Goal: Task Accomplishment & Management: Use online tool/utility

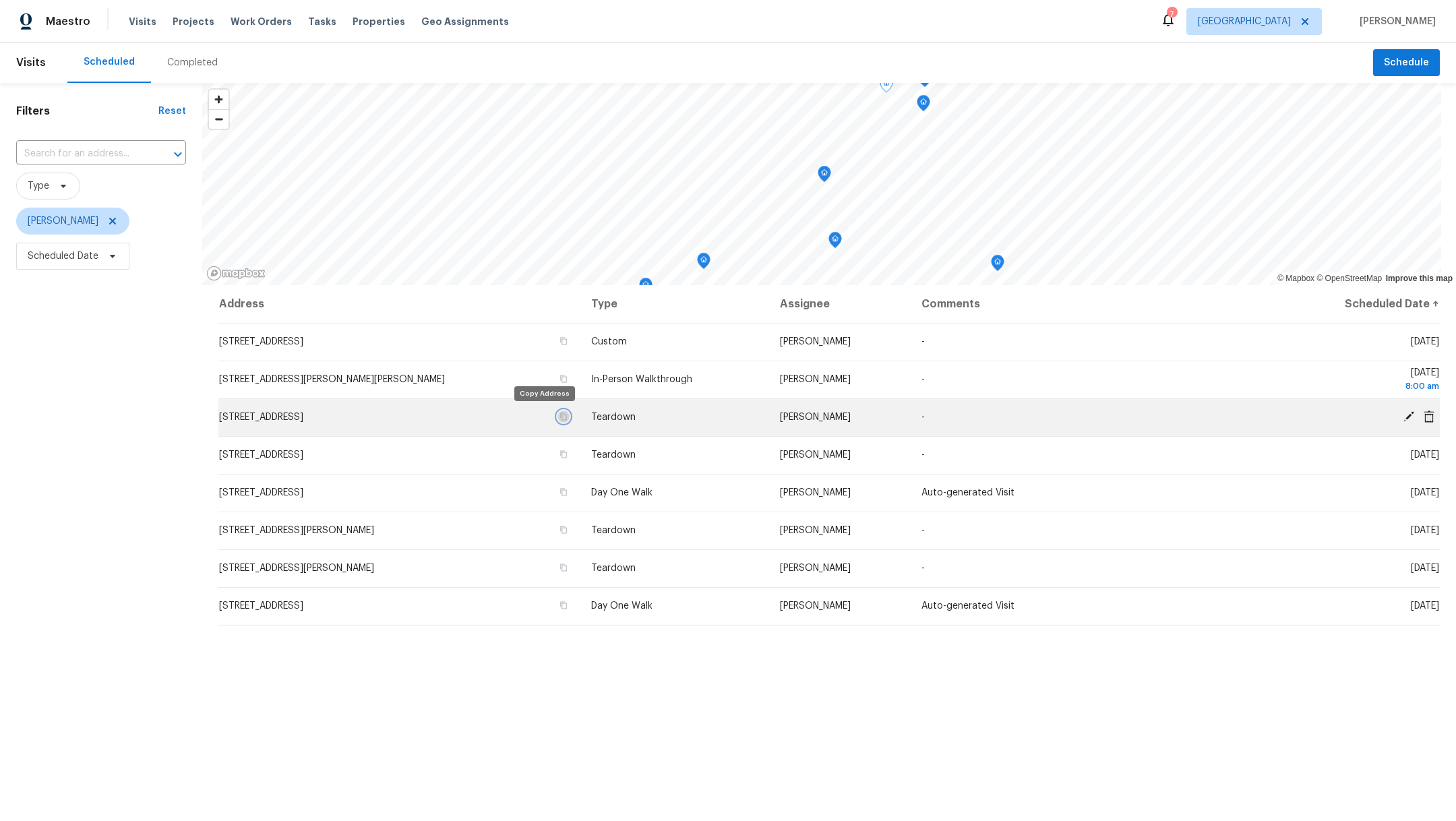
click at [557, 412] on button "button" at bounding box center [563, 417] width 12 height 12
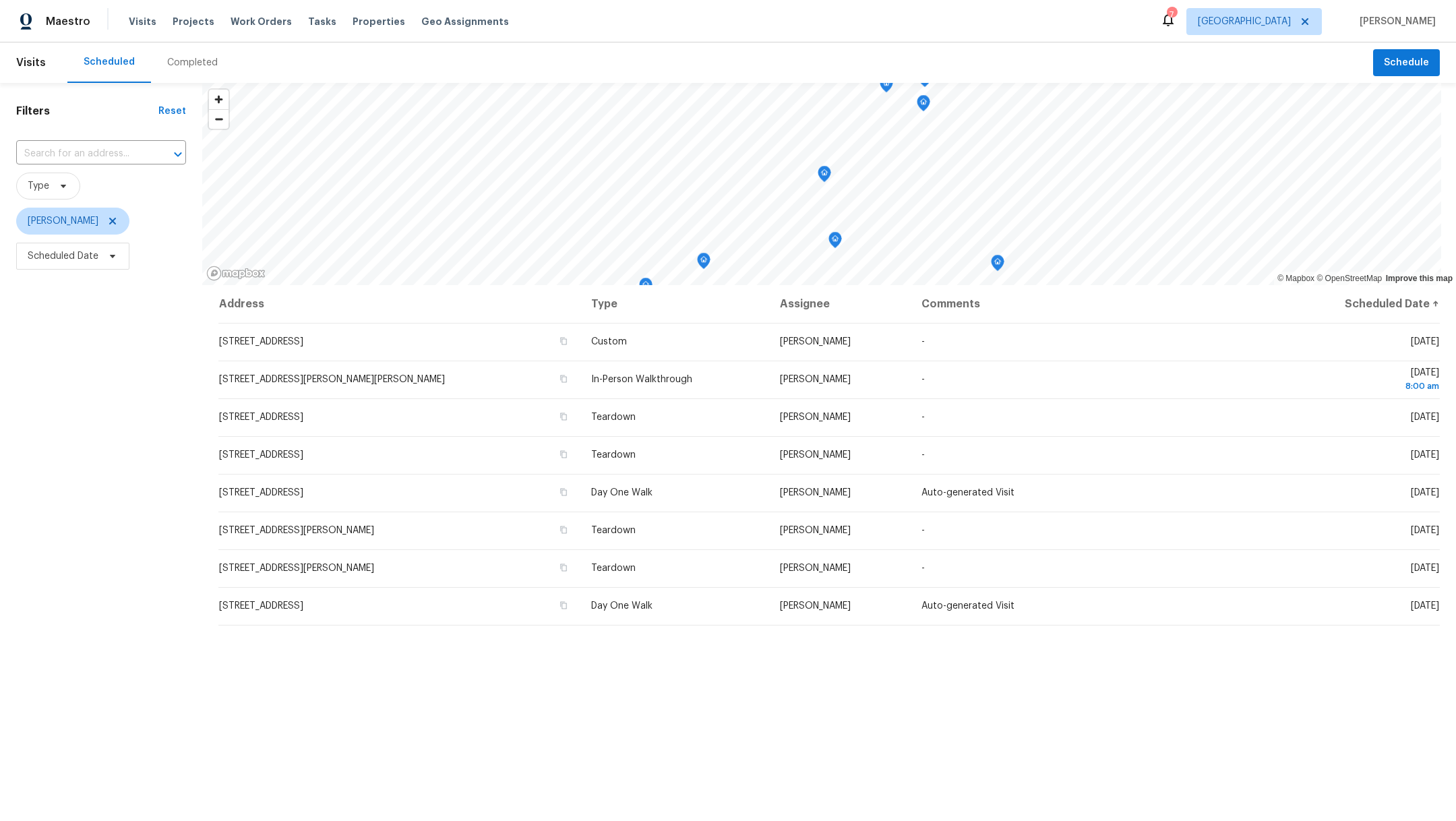
click at [178, 14] on div "Visits Projects Work Orders Tasks Properties Geo Assignments" at bounding box center [326, 22] width 396 height 27
click at [182, 26] on span "Projects" at bounding box center [194, 21] width 42 height 14
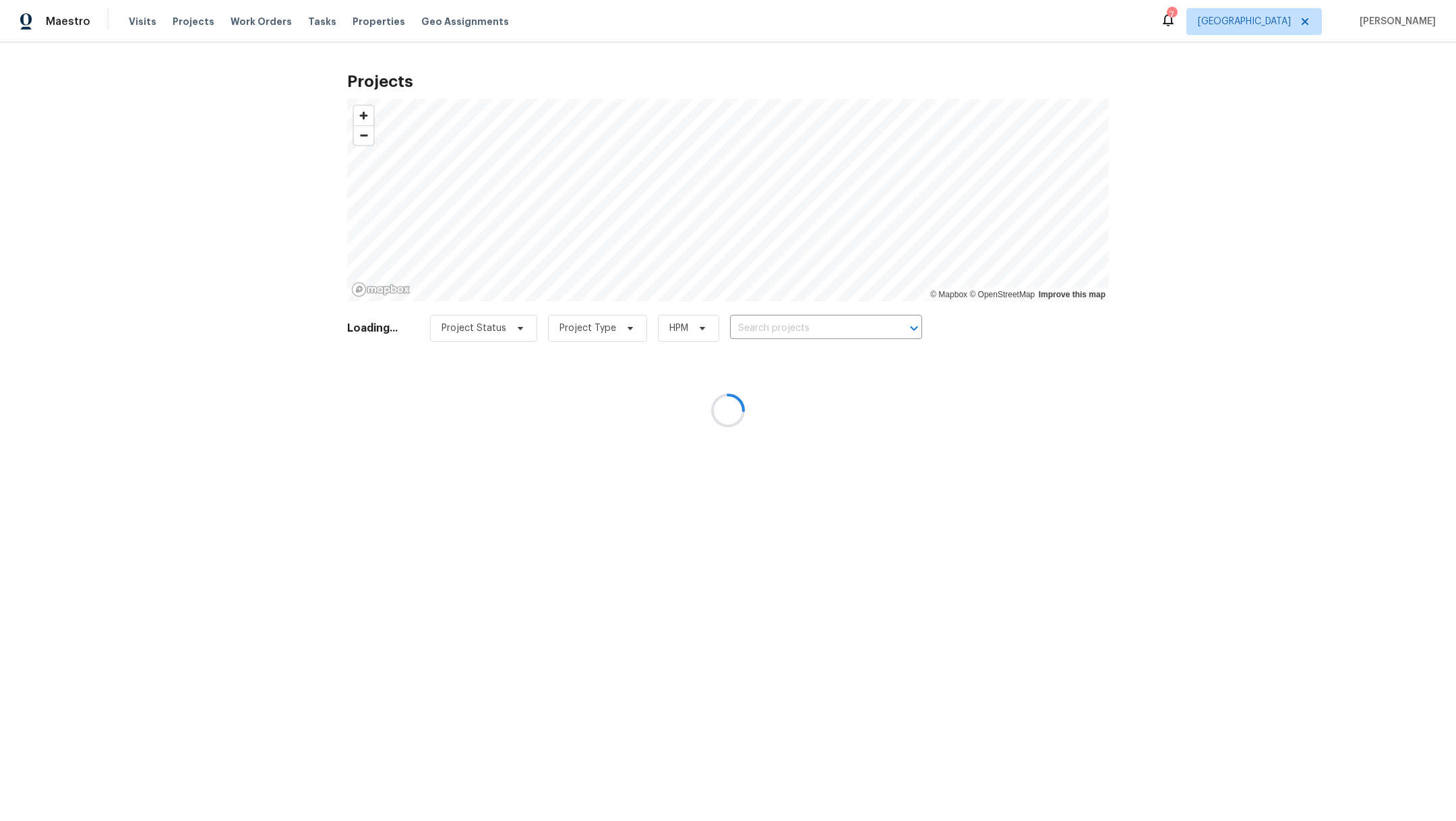
click at [779, 327] on div at bounding box center [728, 410] width 1456 height 821
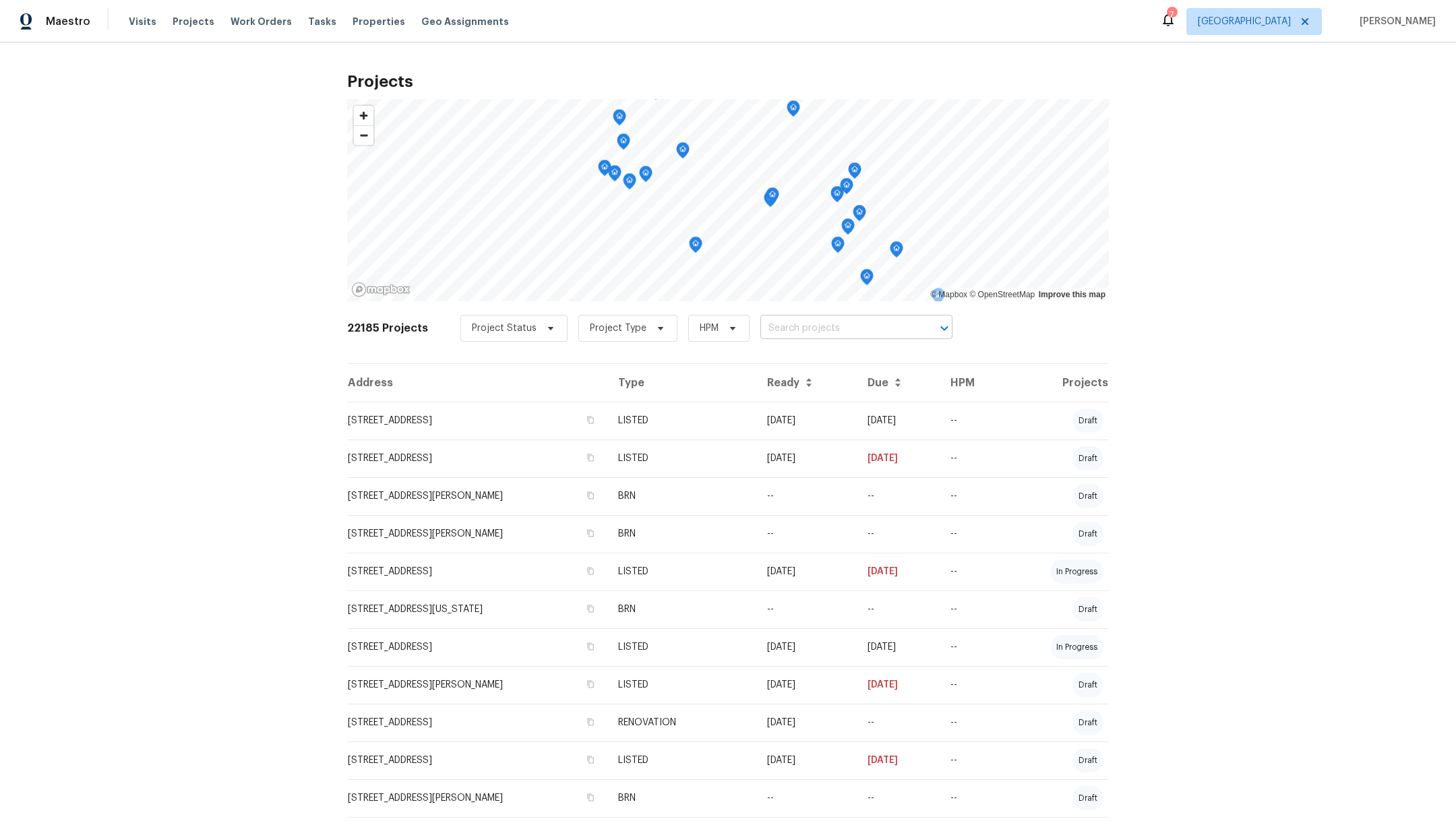
click at [767, 331] on input "text" at bounding box center [838, 329] width 154 height 21
type input "18330"
click at [795, 369] on li "[STREET_ADDRESS][PERSON_NAME]" at bounding box center [842, 358] width 197 height 23
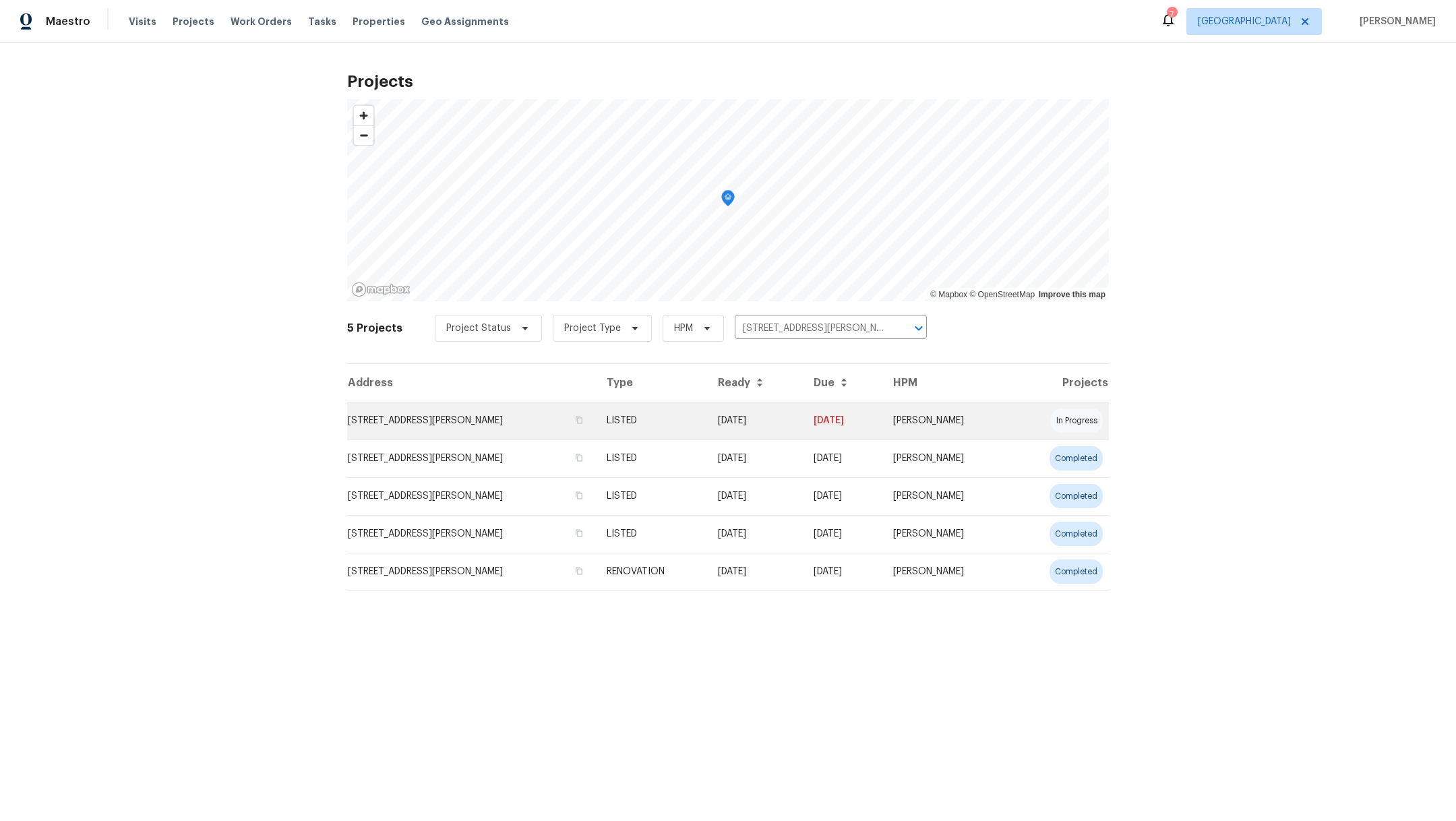
click at [424, 422] on td "[STREET_ADDRESS][PERSON_NAME]" at bounding box center [471, 421] width 248 height 38
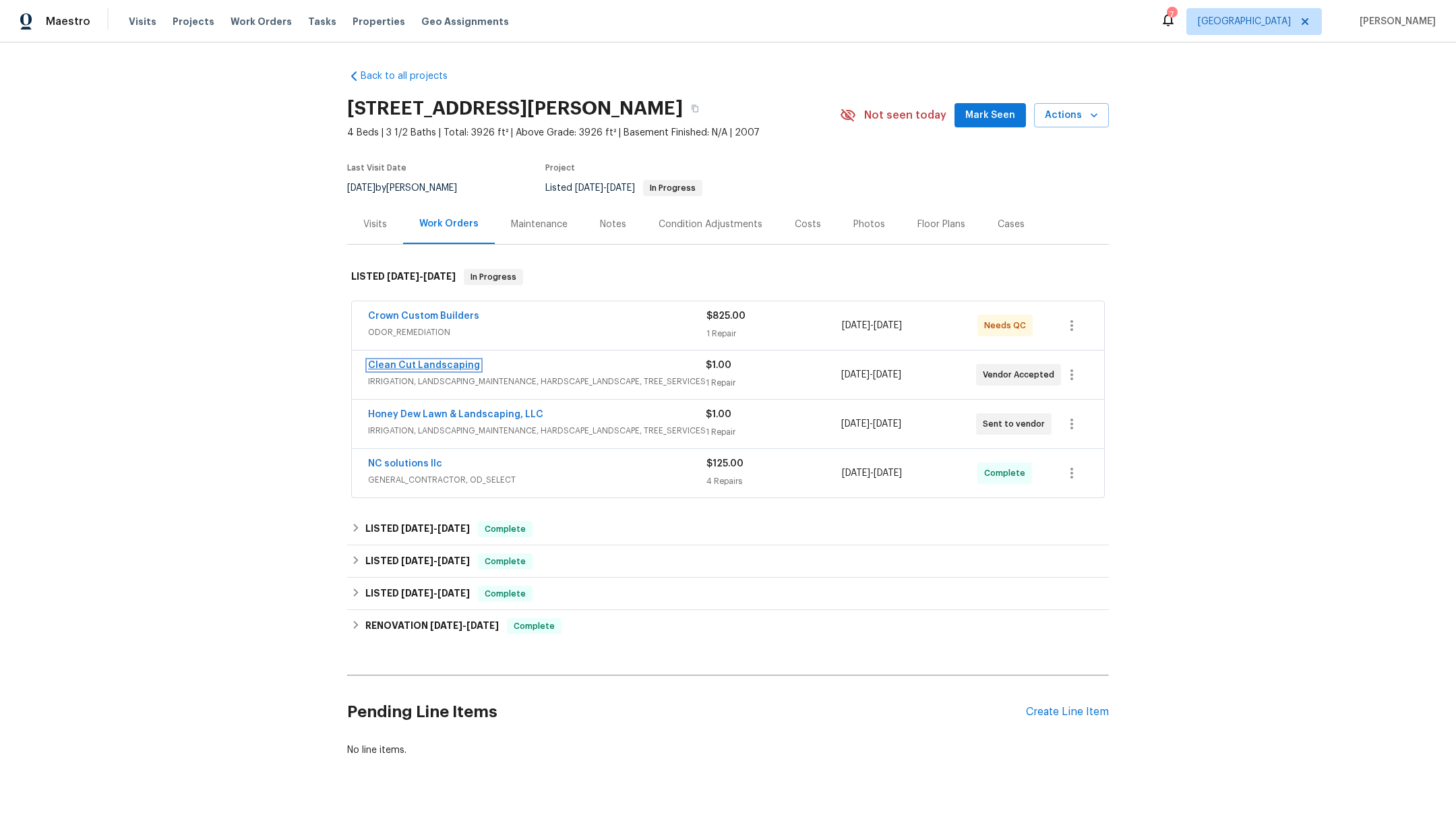
click at [408, 363] on link "Clean Cut Landscaping" at bounding box center [424, 366] width 112 height 10
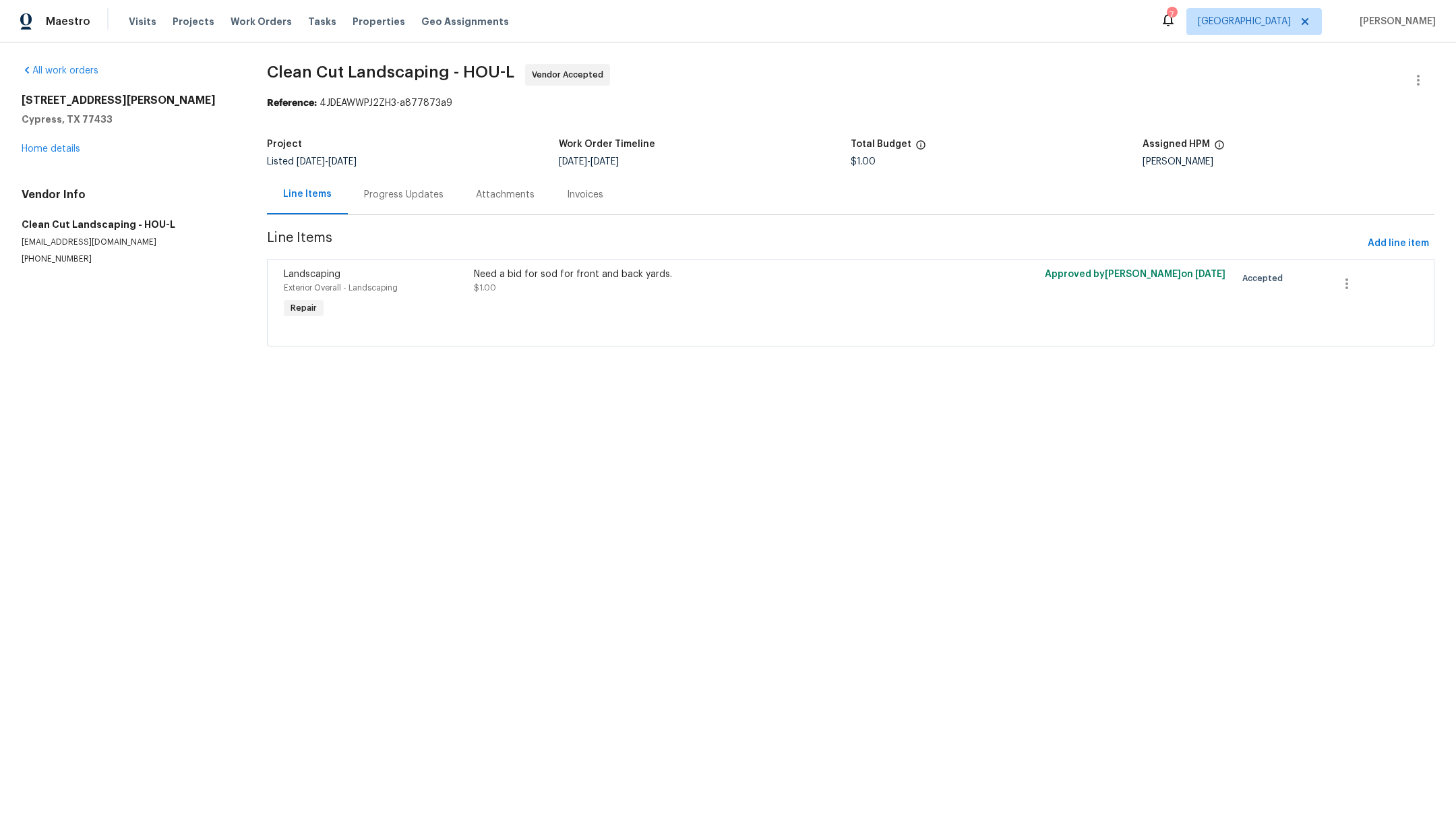
click at [580, 288] on div "Need a bid for sod for front and back yards. $1.00" at bounding box center [707, 281] width 468 height 27
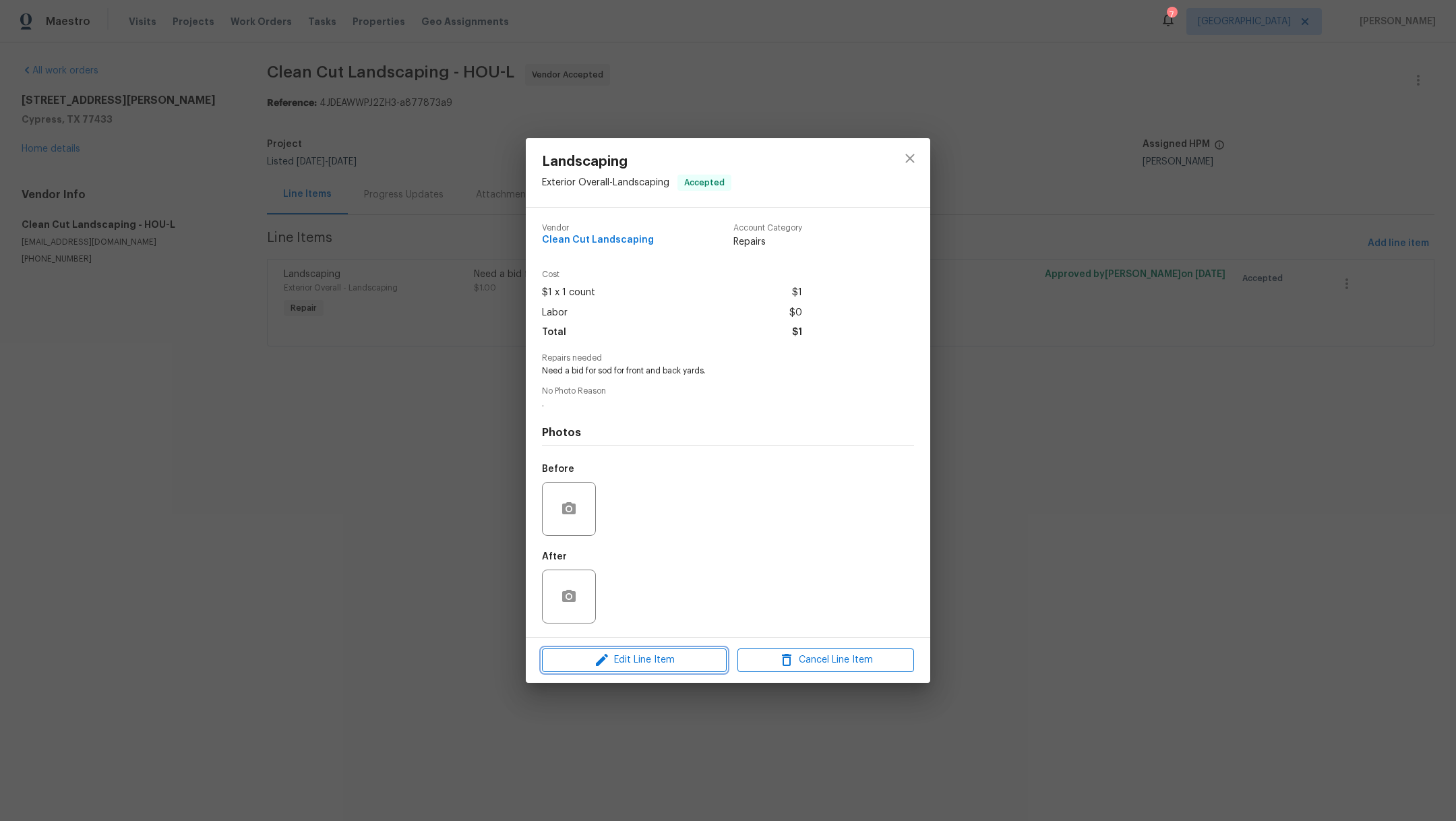
click at [643, 657] on span "Edit Line Item" at bounding box center [634, 660] width 177 height 17
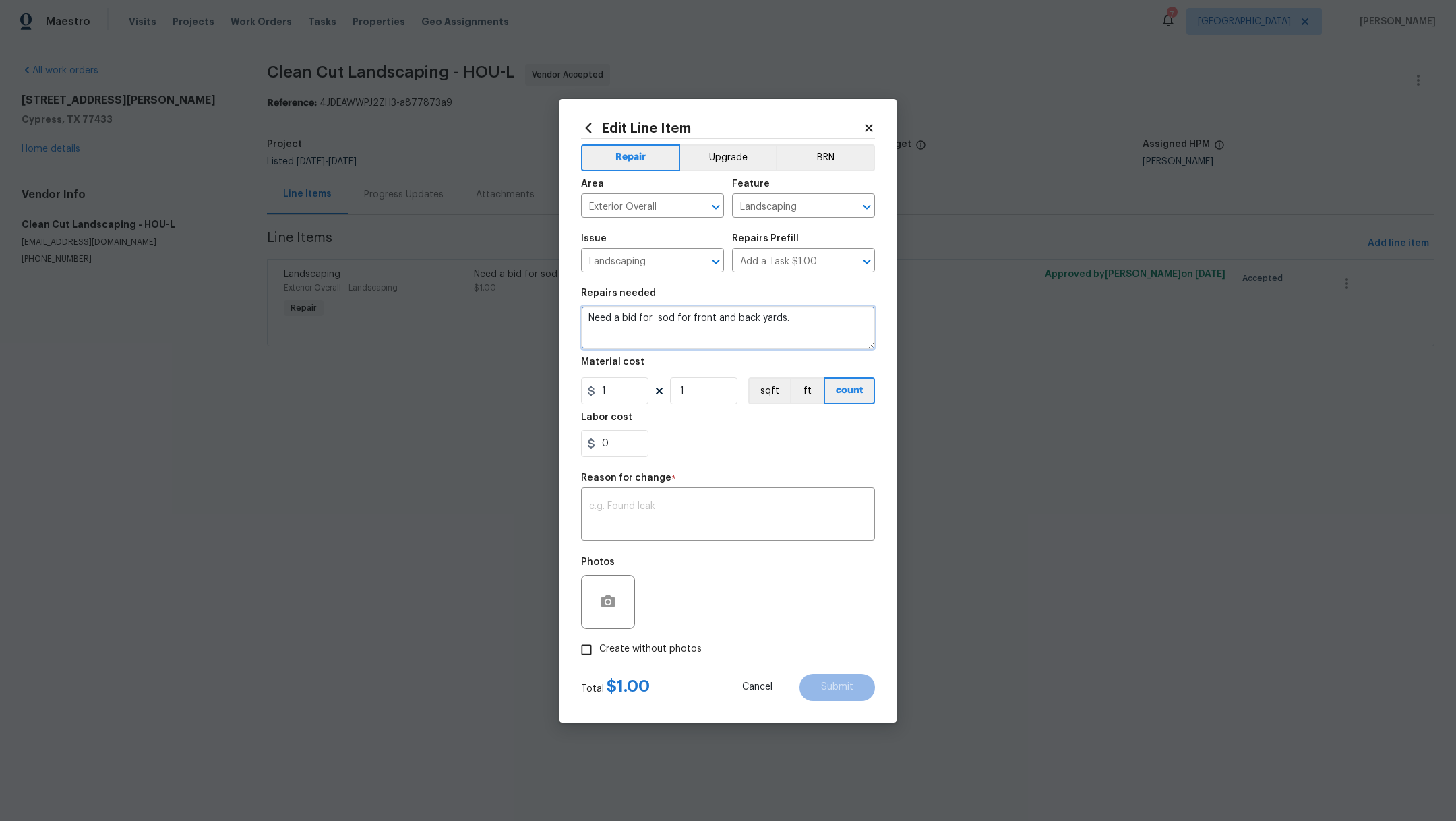
drag, startPoint x: 826, startPoint y: 317, endPoint x: 577, endPoint y: 316, distance: 249.0
click at [577, 316] on div "Edit Line Item Repair Upgrade BRN Area Exterior Overall ​ Feature Landscaping ​…" at bounding box center [728, 411] width 337 height 624
click at [675, 322] on textarea at bounding box center [728, 328] width 294 height 43
click at [738, 162] on button "Upgrade" at bounding box center [728, 158] width 96 height 27
click at [658, 322] on textarea at bounding box center [728, 328] width 294 height 43
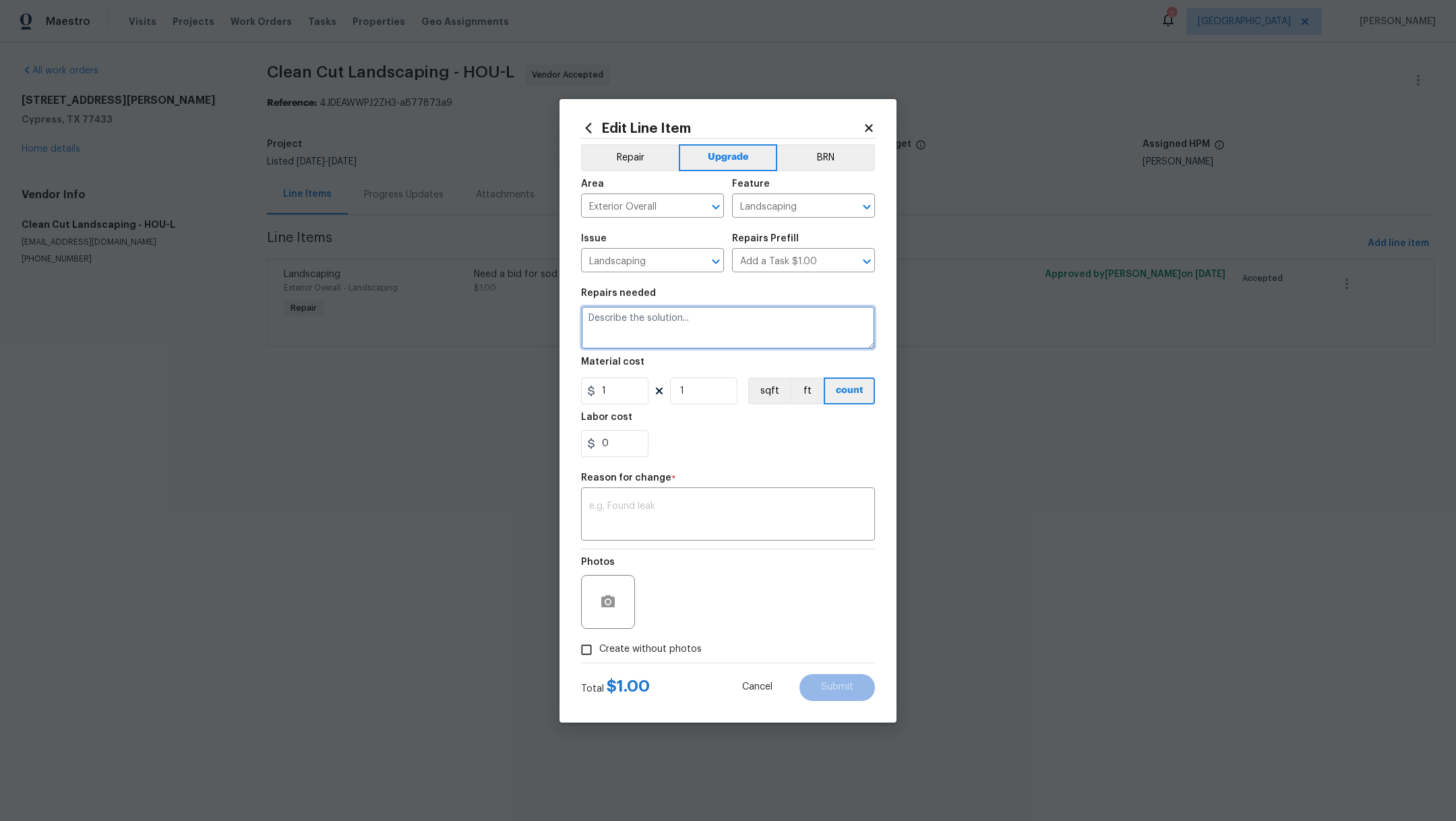
click at [658, 322] on textarea at bounding box center [728, 328] width 294 height 43
type textarea "I"
type textarea "Option1: spots only for front, back and side. Trees trimming. irrigation contro…"
click at [602, 399] on input "1" at bounding box center [615, 392] width 68 height 27
type input "4100"
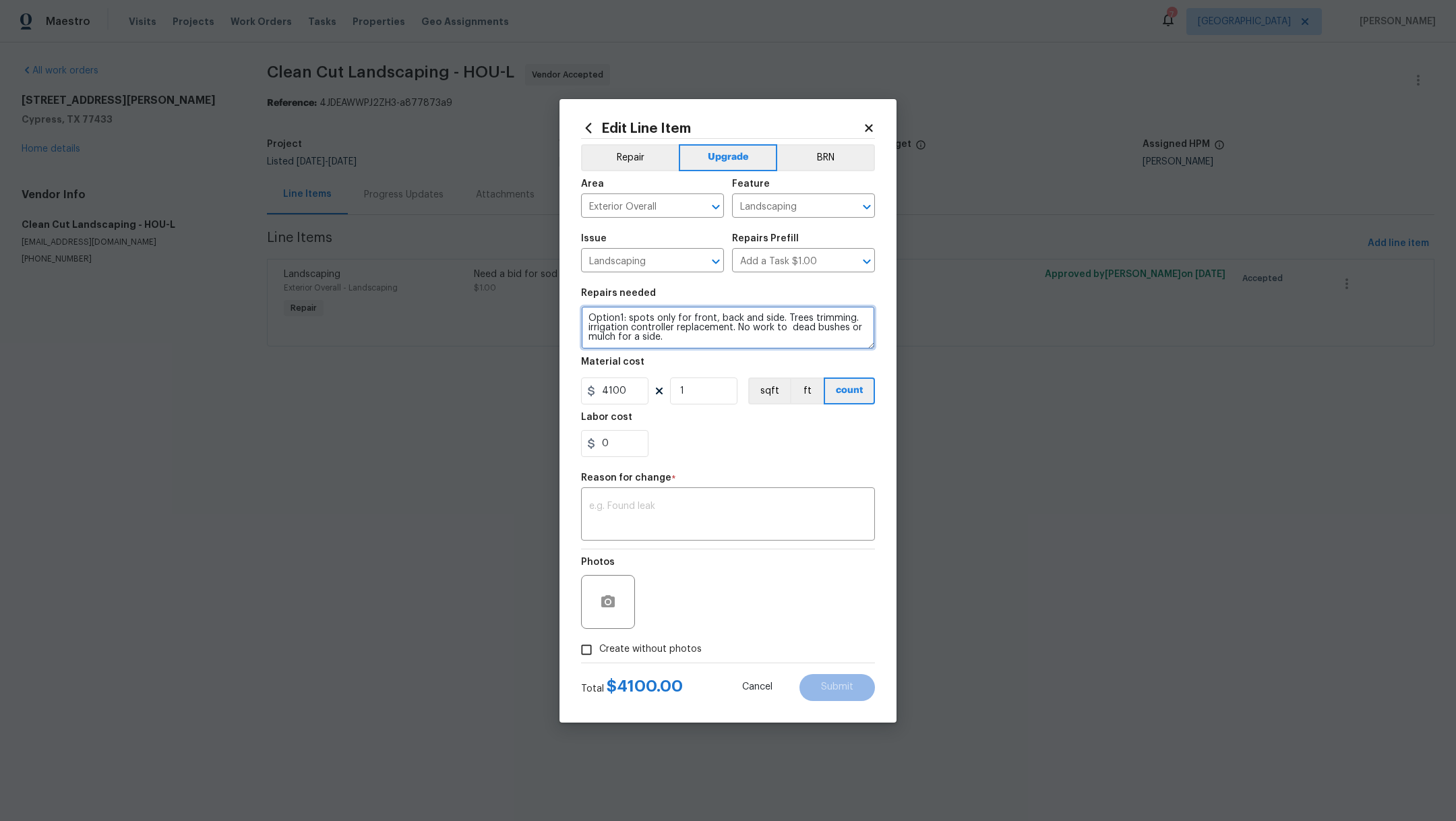
click at [777, 322] on textarea "Option1: spots only for front, back and side. Trees trimming. irrigation contro…" at bounding box center [728, 328] width 294 height 43
click at [592, 331] on textarea "Option1: spots only for front, back and sides. Trees trimming. irrigation contr…" at bounding box center [728, 328] width 294 height 43
type textarea "Option1: spots only for front, back and sides. Trees trimming. Irrigation contr…"
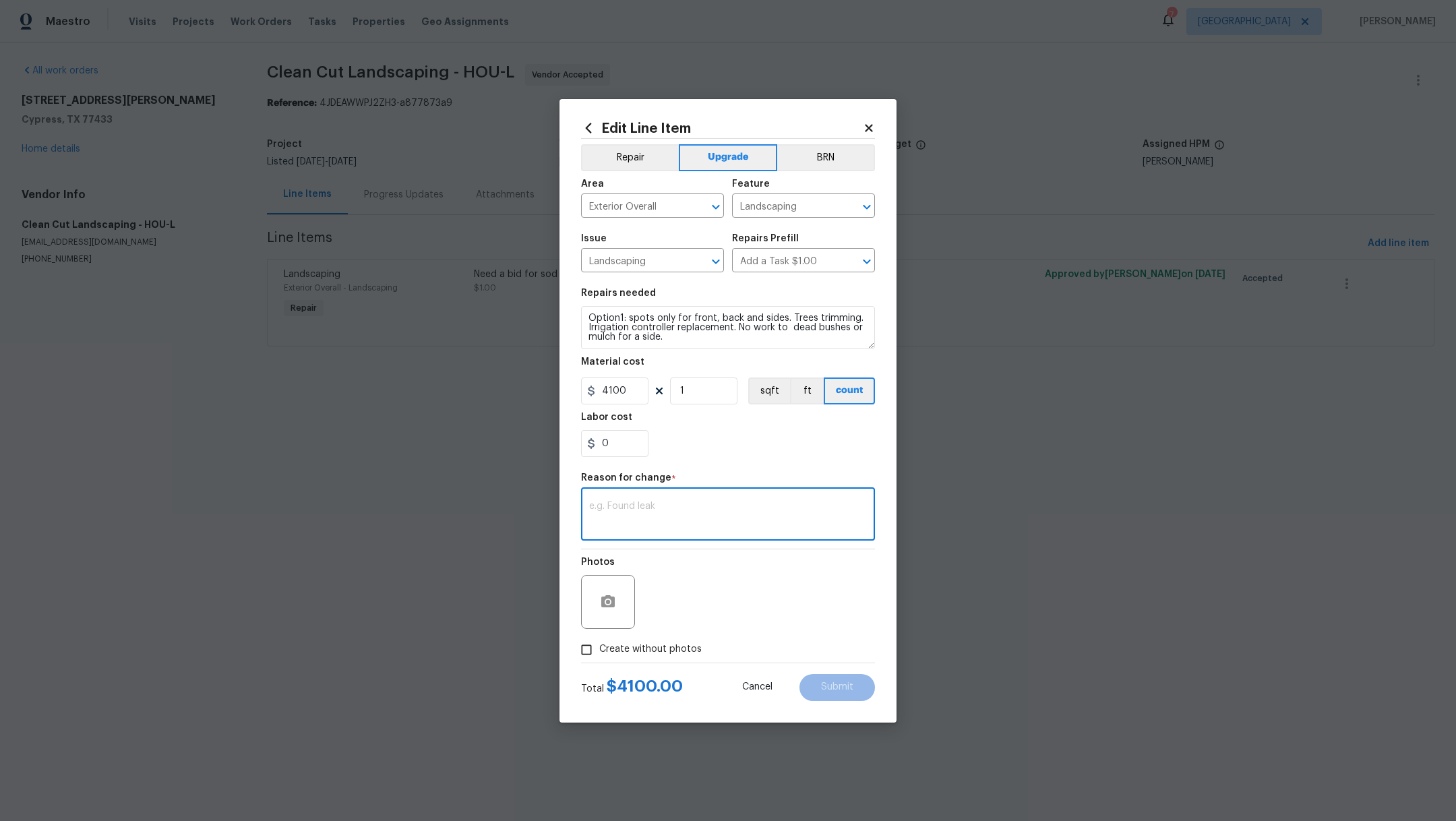
click at [671, 519] on textarea at bounding box center [728, 515] width 277 height 28
type textarea "b"
type textarea "Bid receilved"
click at [642, 659] on label "Create without photos" at bounding box center [638, 650] width 128 height 26
click at [599, 659] on input "Create without photos" at bounding box center [587, 650] width 26 height 26
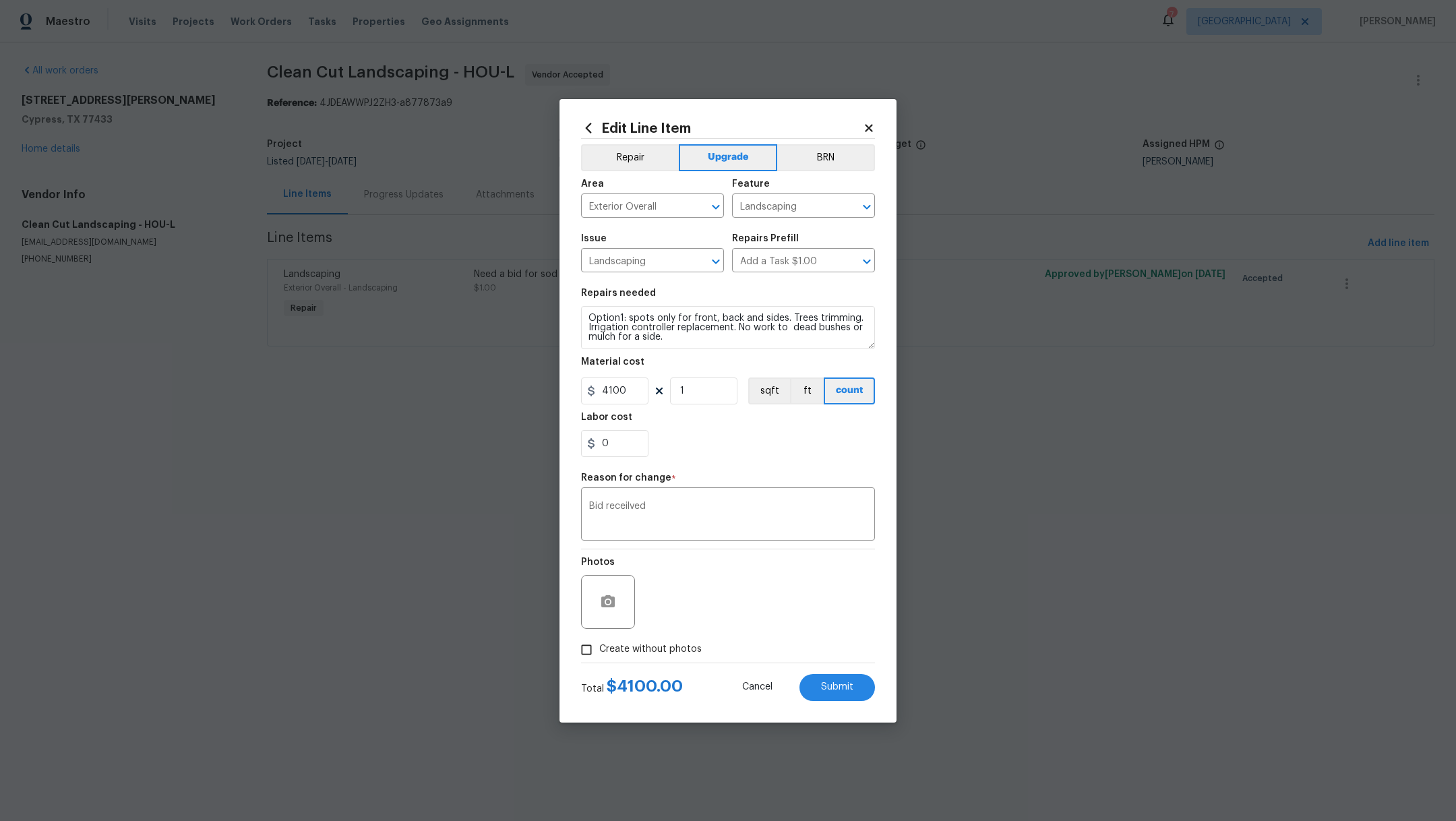
checkbox input "true"
click at [719, 611] on textarea "." at bounding box center [760, 601] width 229 height 54
click at [866, 697] on button "Submit" at bounding box center [838, 688] width 76 height 27
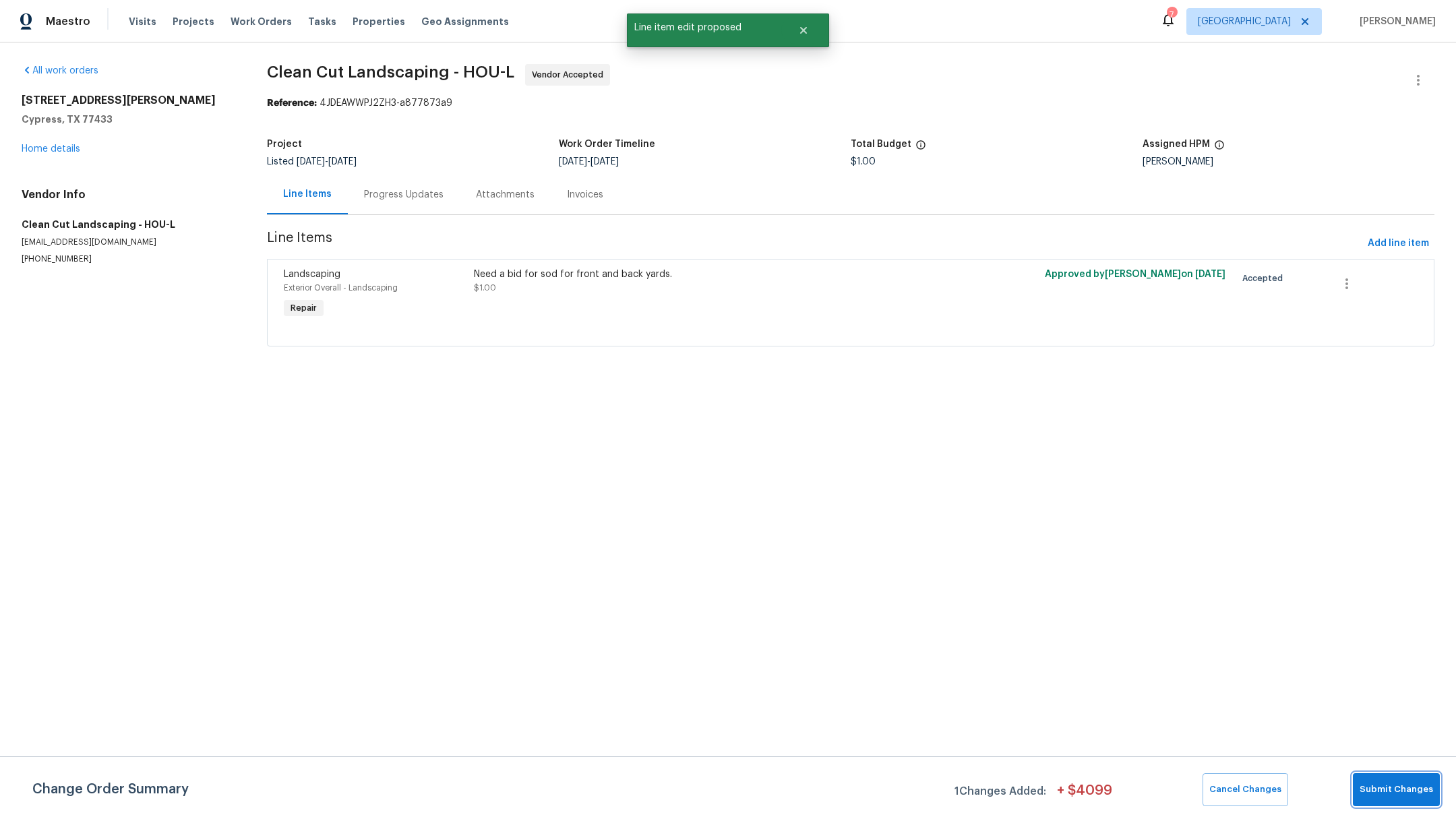
click at [1381, 796] on span "Submit Changes" at bounding box center [1396, 790] width 73 height 15
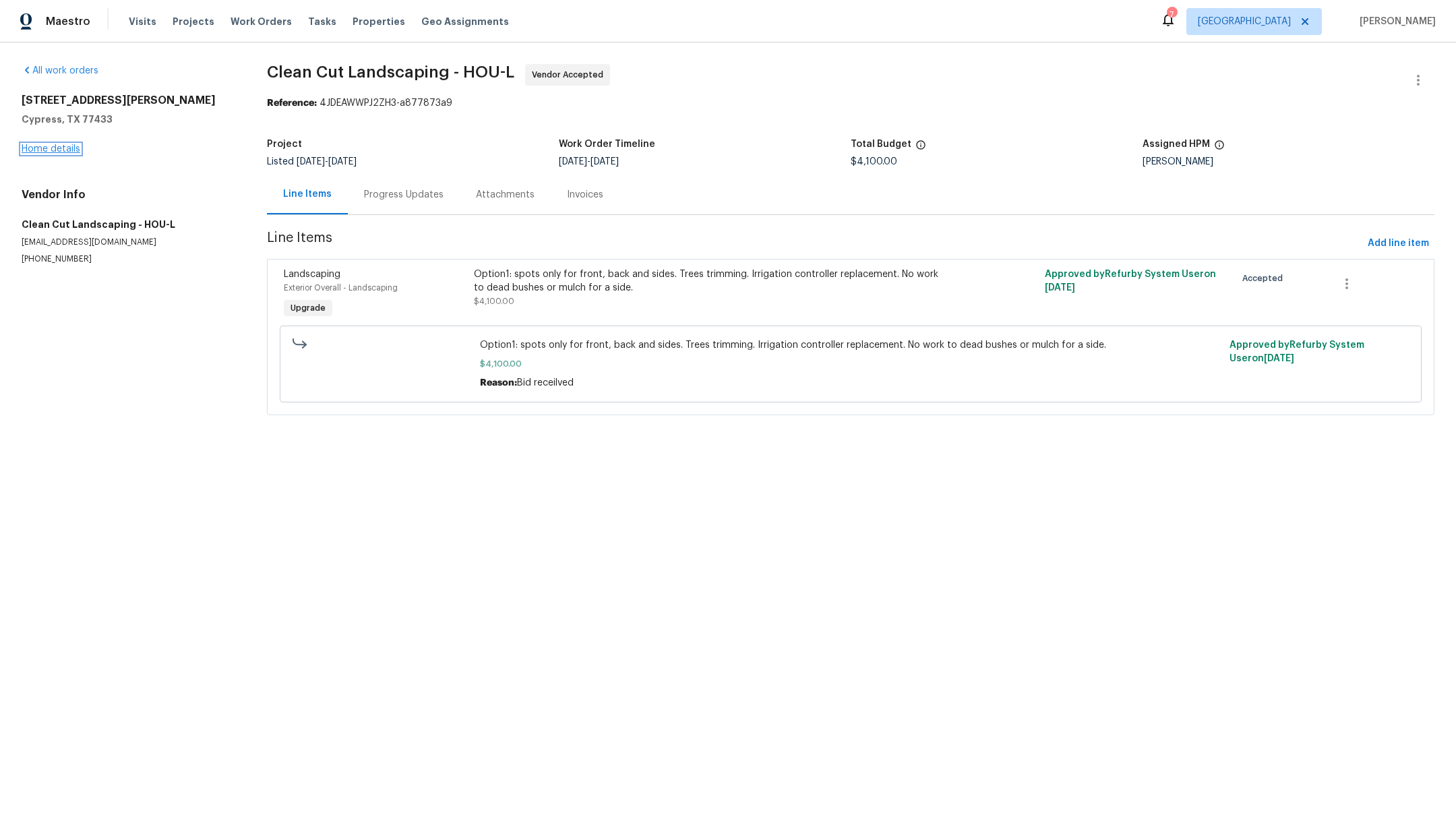
click at [64, 146] on link "Home details" at bounding box center [51, 149] width 59 height 10
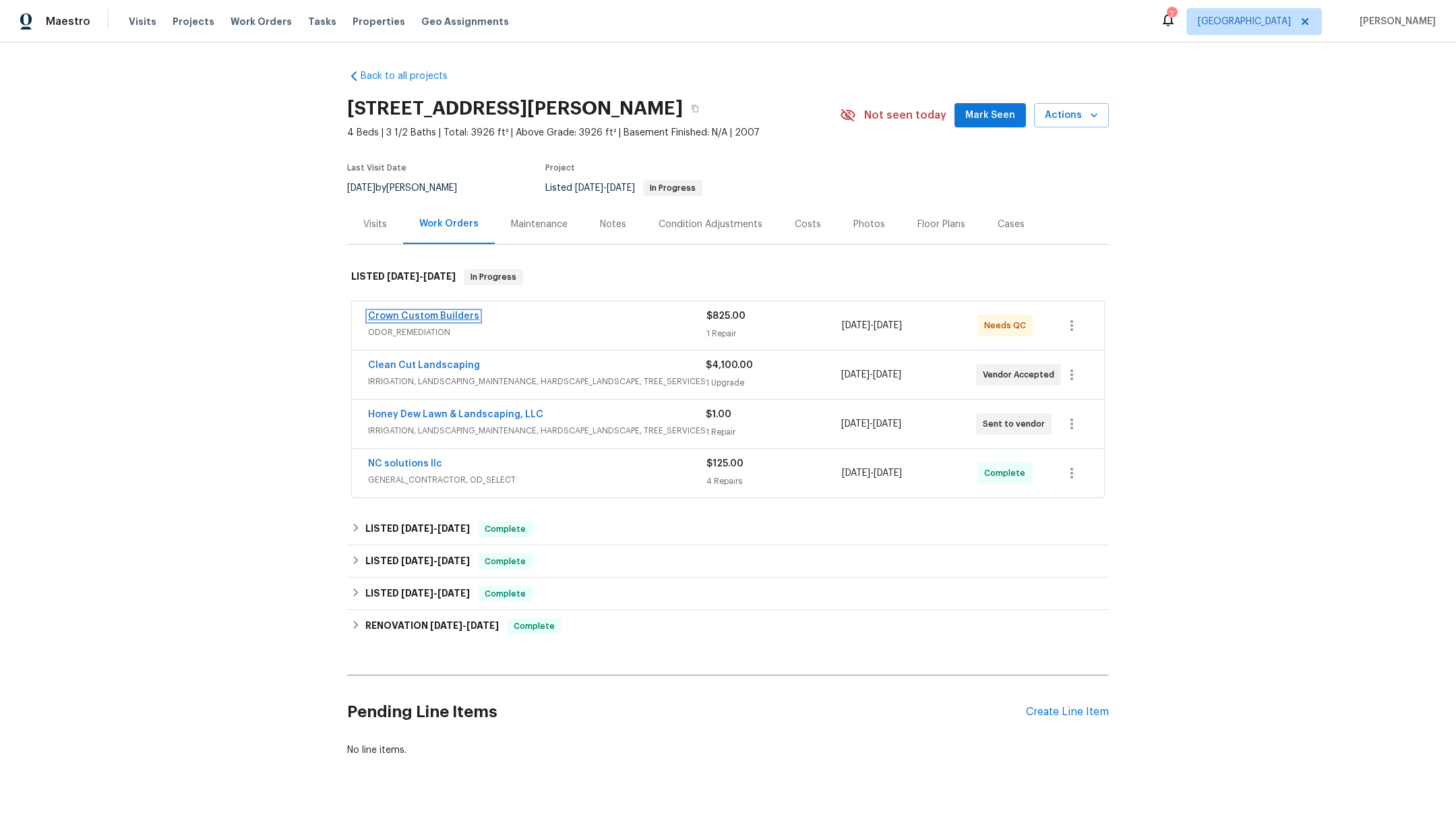
click at [391, 316] on link "Crown Custom Builders" at bounding box center [424, 316] width 111 height 10
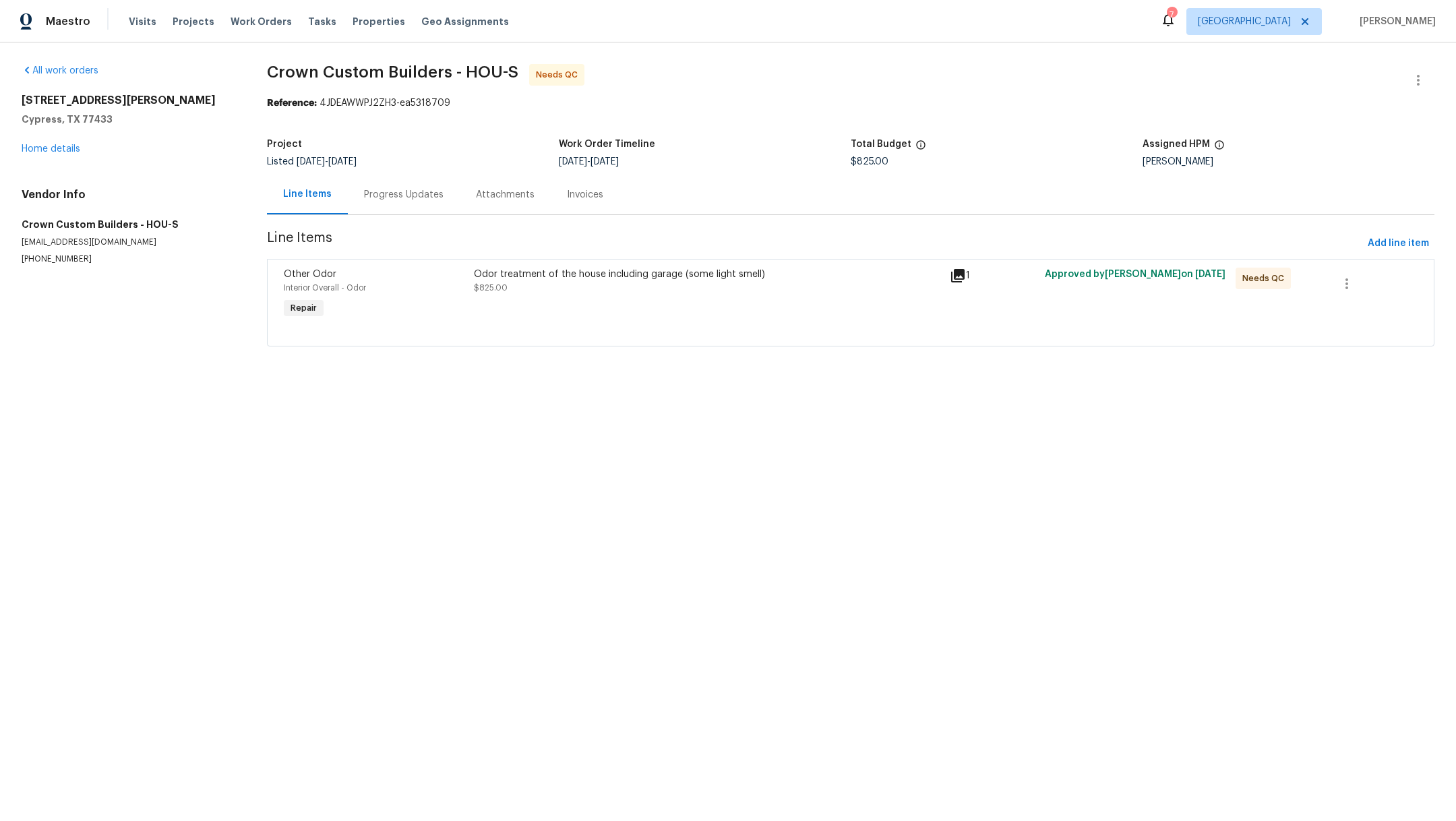
click at [404, 200] on div "Progress Updates" at bounding box center [404, 195] width 80 height 14
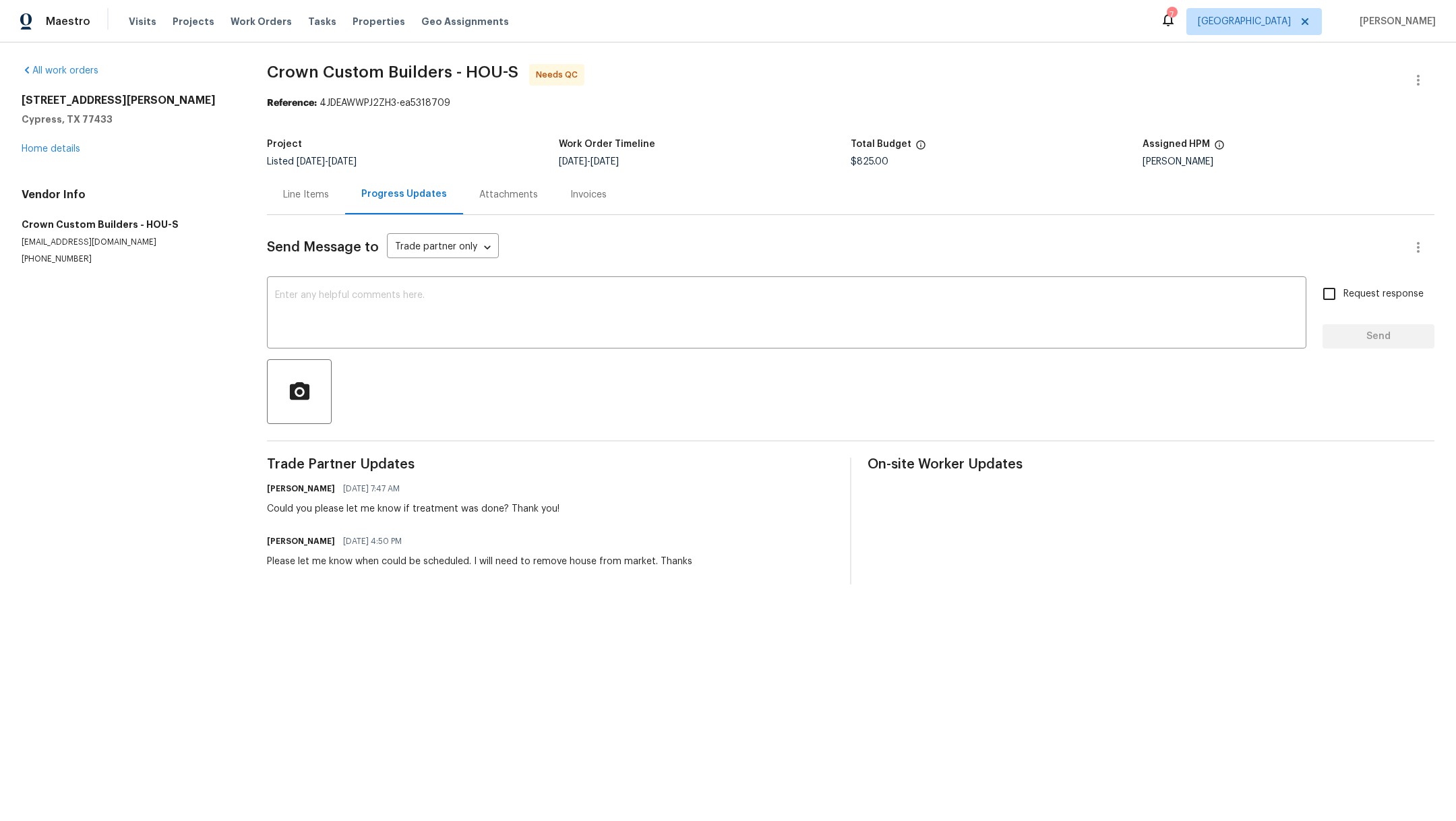
click at [310, 191] on div "Line Items" at bounding box center [306, 195] width 46 height 14
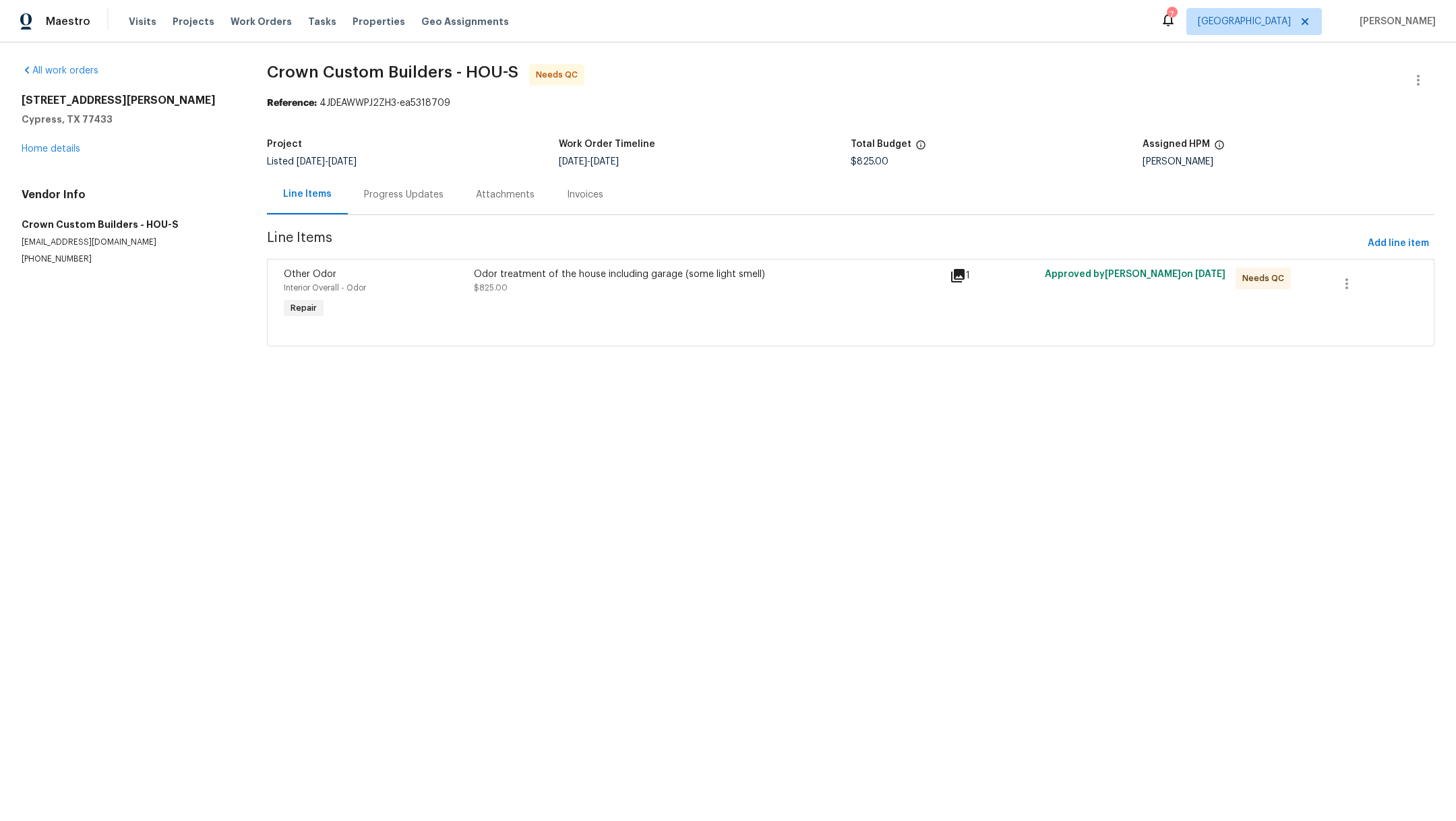
click at [651, 307] on div "Odor treatment of the house including garage (some light smell) $825.00" at bounding box center [707, 294] width 476 height 62
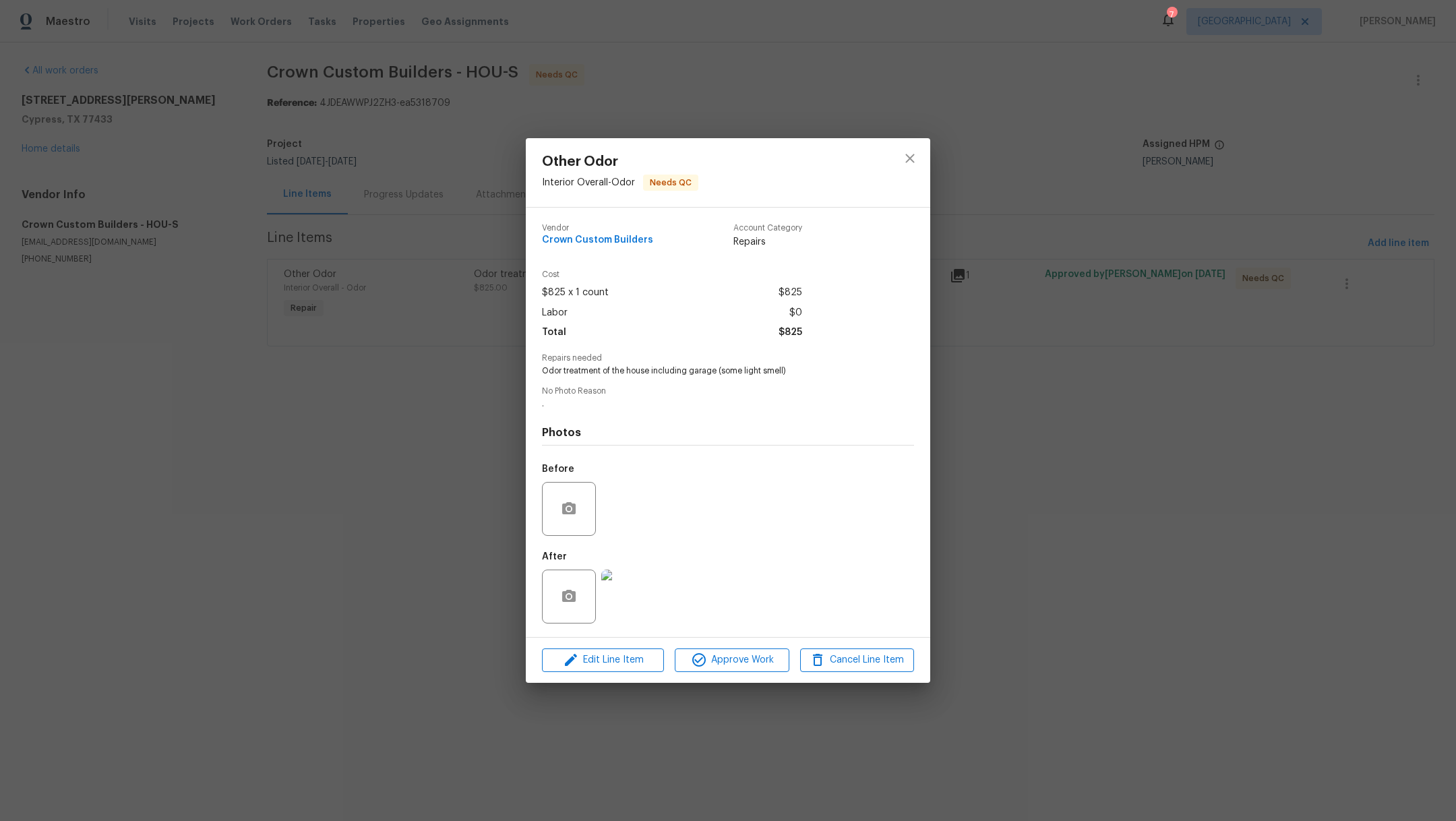
click at [641, 603] on img at bounding box center [628, 597] width 54 height 54
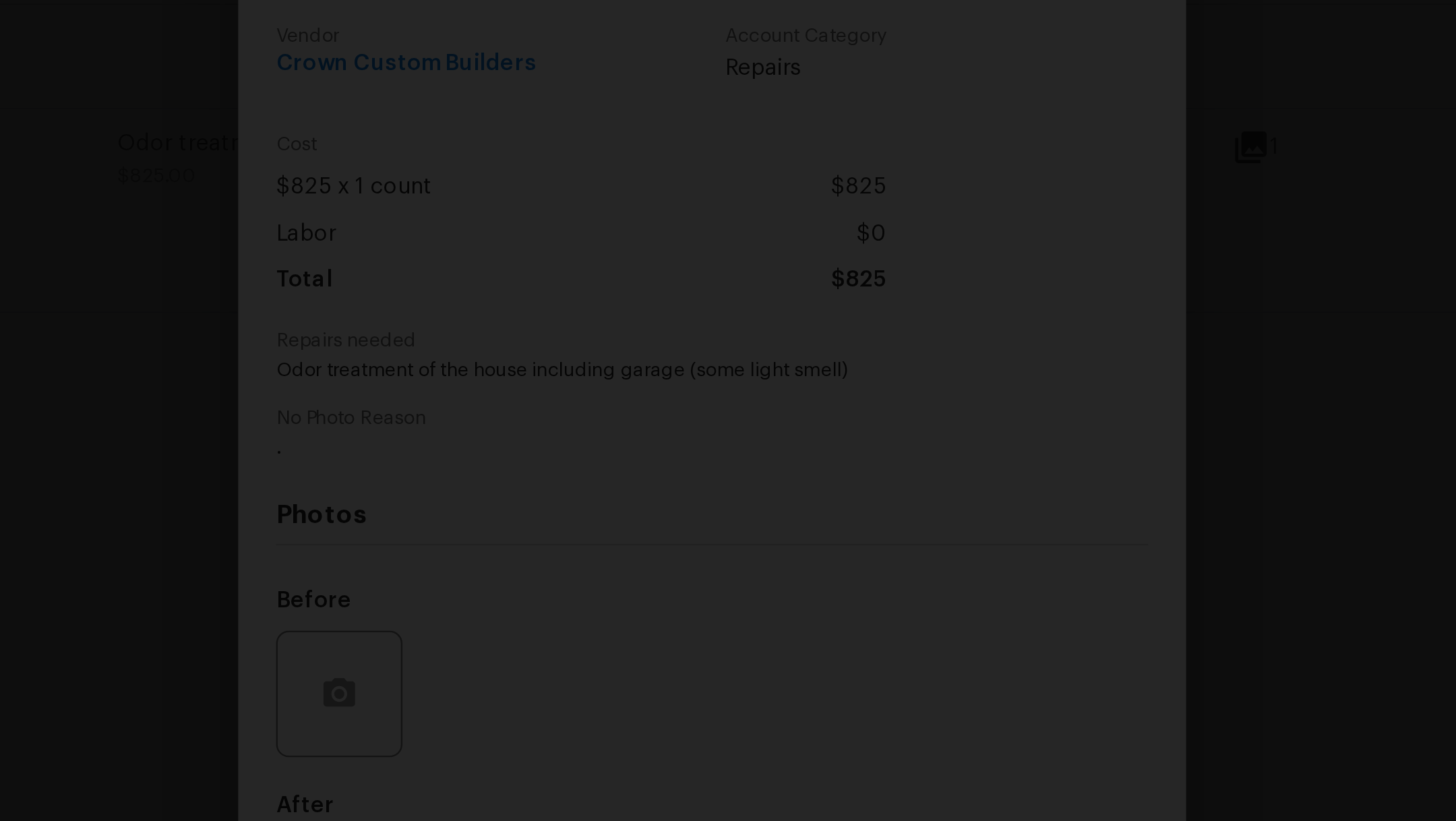
click at [785, 300] on img "Lightbox" at bounding box center [703, 573] width 3296 height 1860
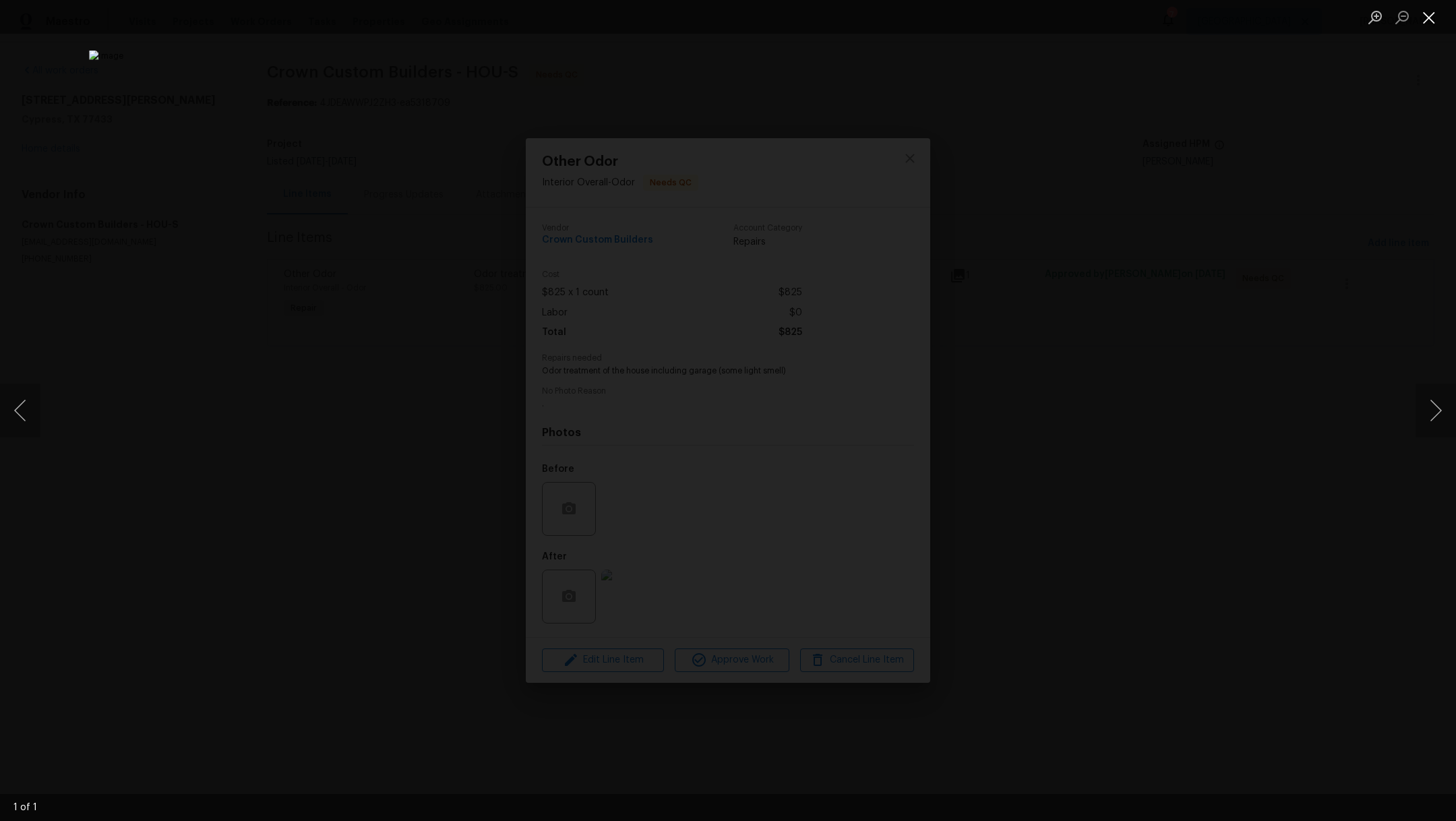
click at [1426, 16] on button "Close lightbox" at bounding box center [1429, 17] width 27 height 23
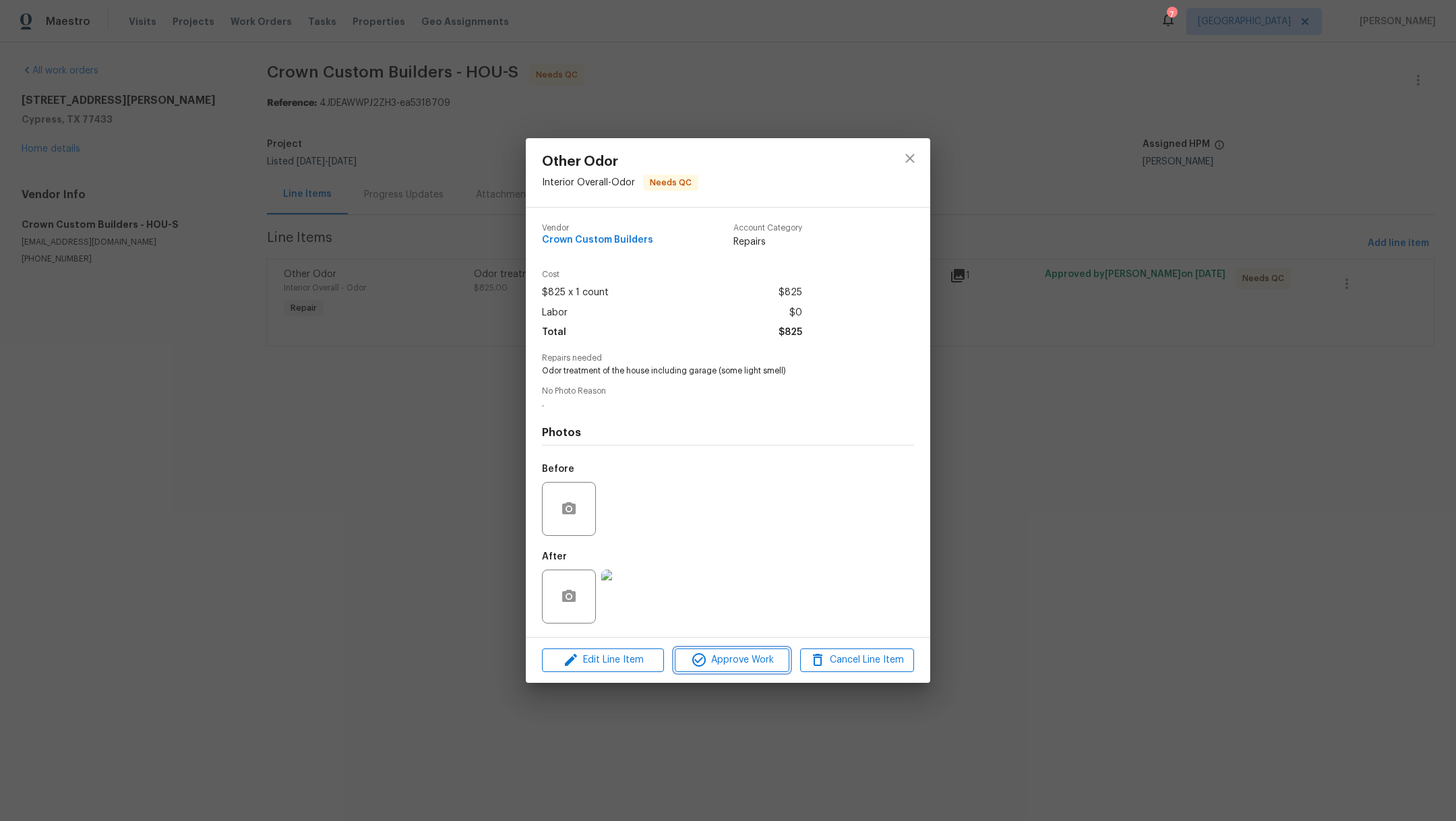
click at [738, 663] on span "Approve Work" at bounding box center [732, 660] width 106 height 17
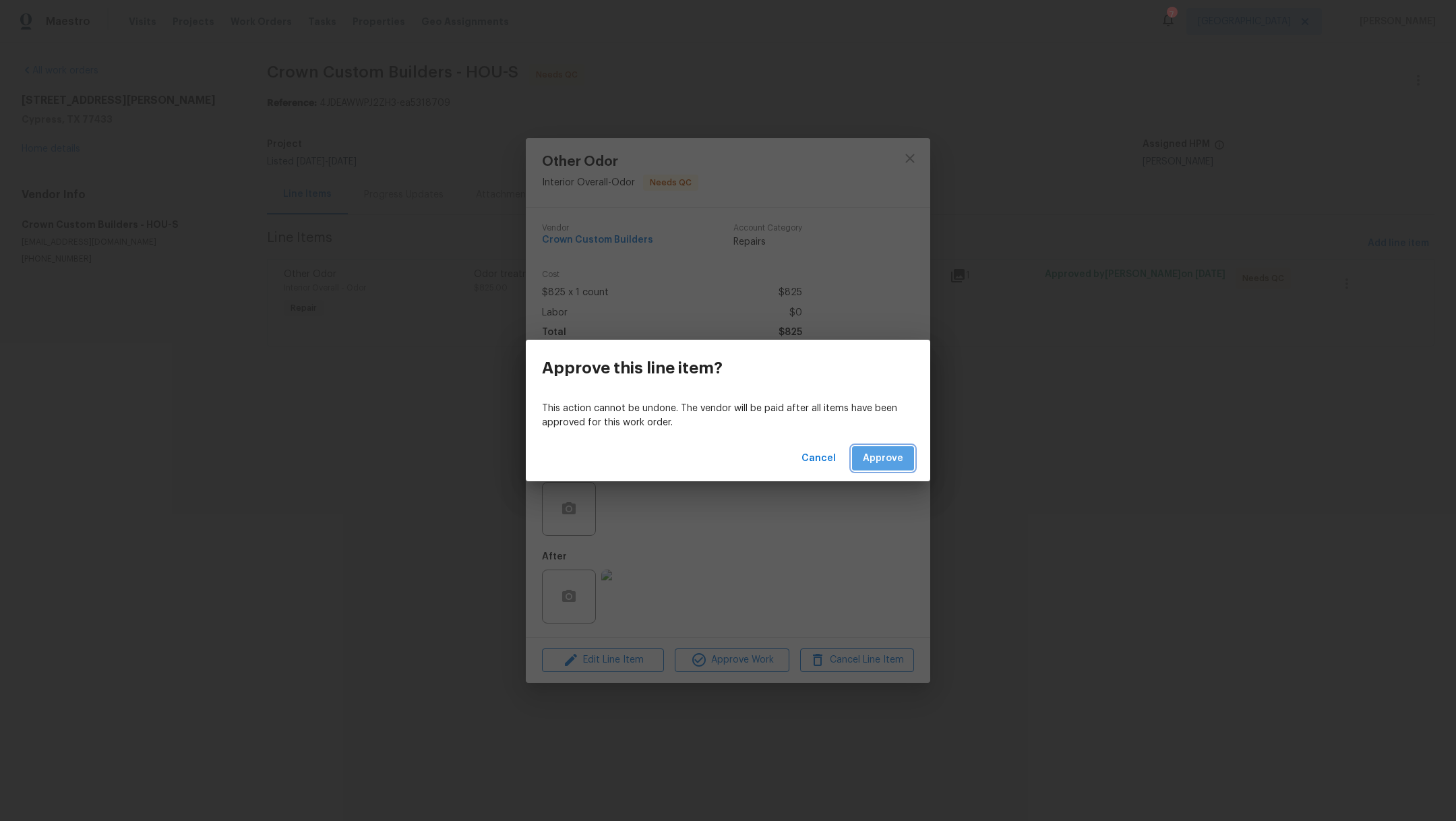
click at [892, 464] on span "Approve" at bounding box center [883, 458] width 40 height 17
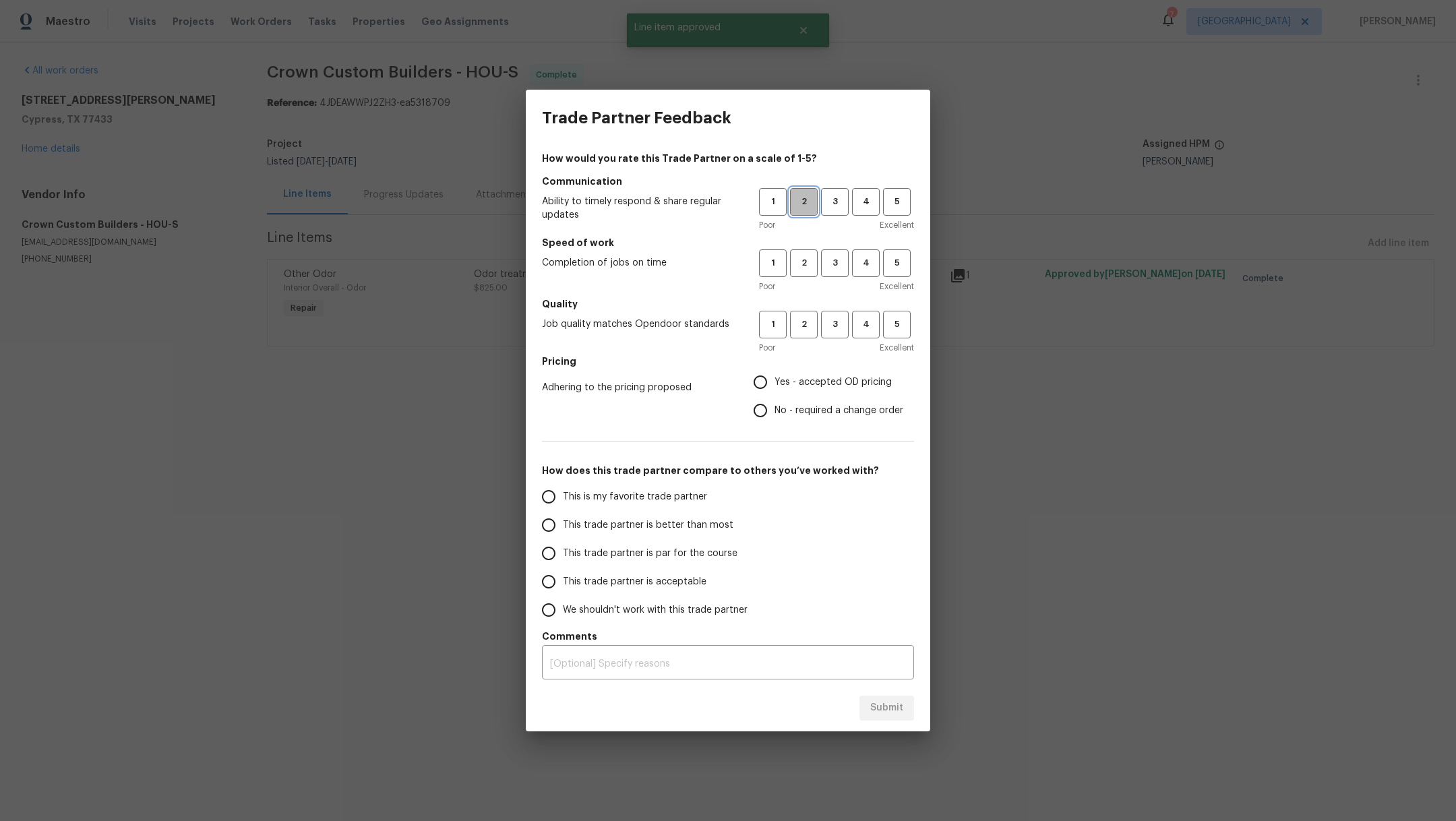
click at [809, 205] on span "2" at bounding box center [803, 201] width 25 height 15
click at [841, 269] on span "3" at bounding box center [835, 263] width 25 height 15
click at [837, 333] on button "3" at bounding box center [835, 325] width 27 height 27
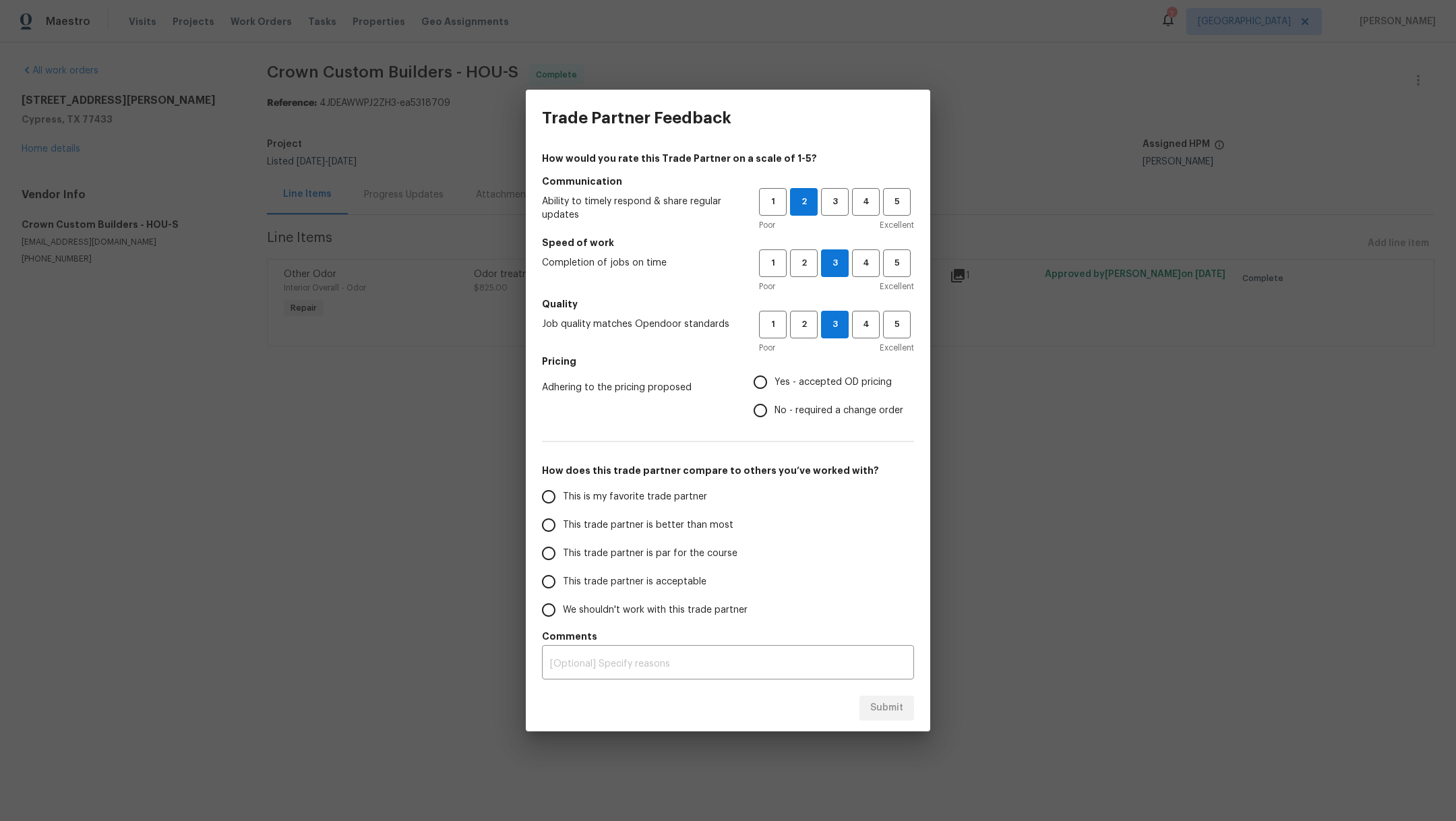
click at [812, 415] on span "No - required a change order" at bounding box center [839, 411] width 129 height 14
click at [774, 415] on input "No - required a change order" at bounding box center [760, 410] width 28 height 28
radio input "true"
click at [637, 503] on span "This is my favorite trade partner" at bounding box center [634, 498] width 144 height 14
click at [563, 503] on input "This is my favorite trade partner" at bounding box center [548, 496] width 28 height 28
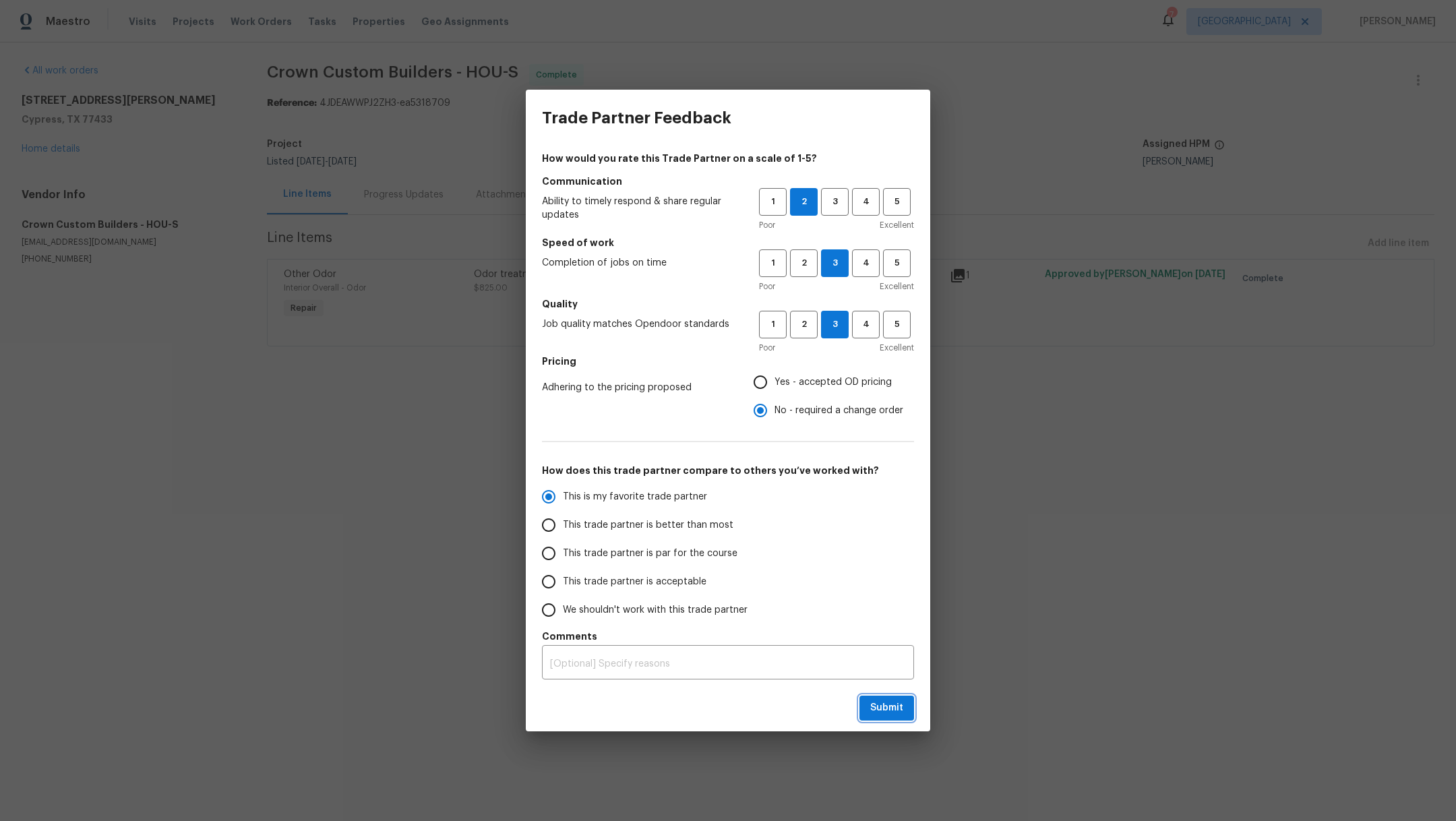
click at [903, 715] on span "Submit" at bounding box center [887, 708] width 33 height 17
radio input "true"
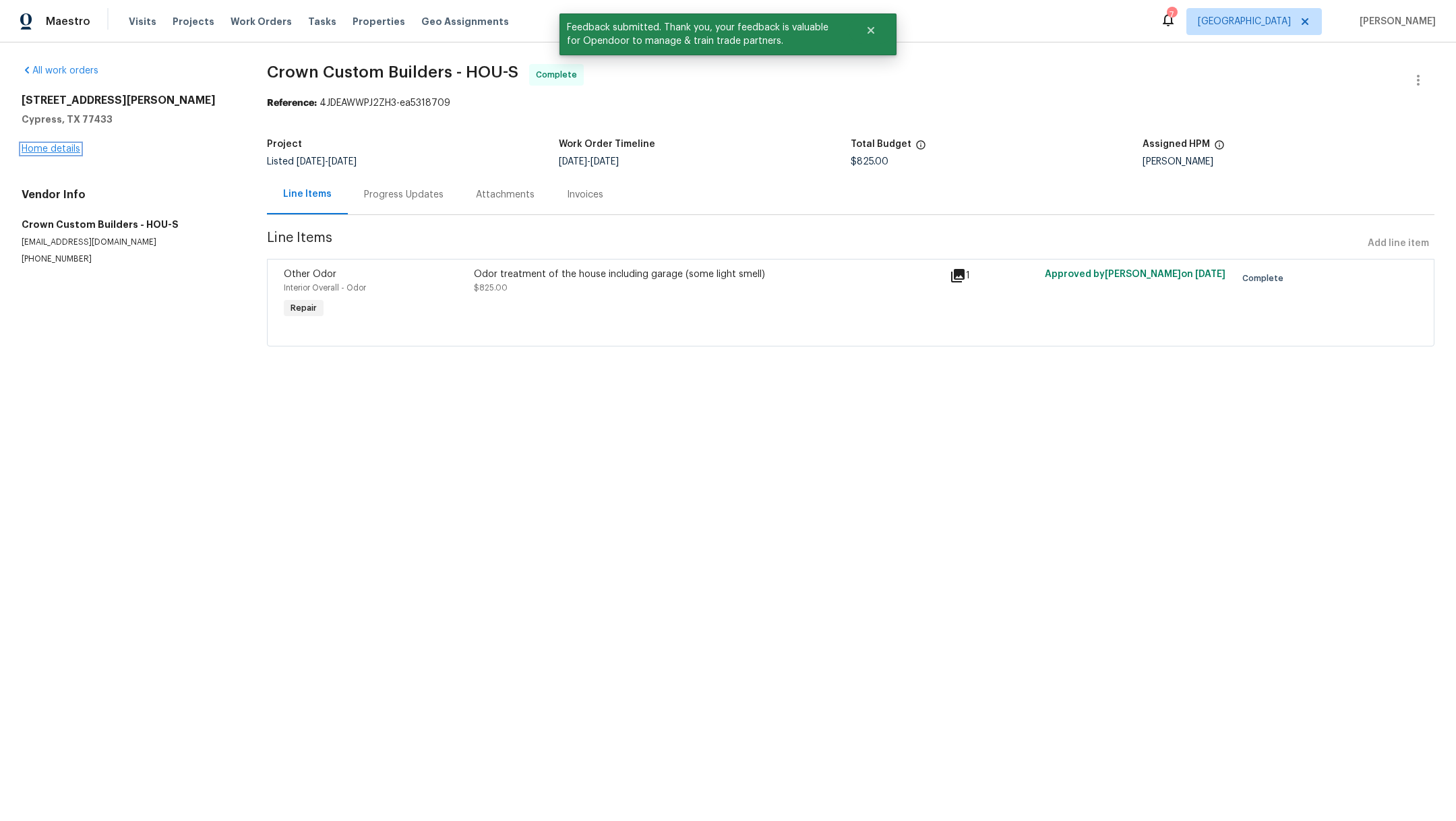
click at [51, 151] on link "Home details" at bounding box center [51, 149] width 59 height 10
